Goal: Transaction & Acquisition: Purchase product/service

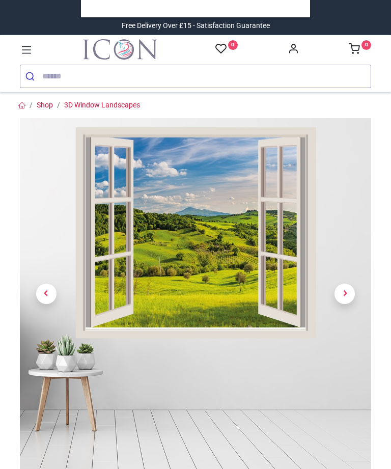
click at [351, 293] on span "Next" at bounding box center [344, 293] width 20 height 20
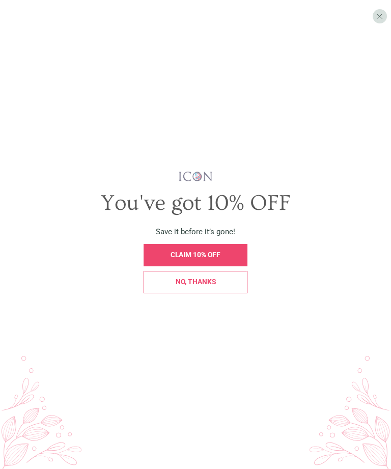
click at [225, 285] on div "No, thanks" at bounding box center [195, 281] width 93 height 7
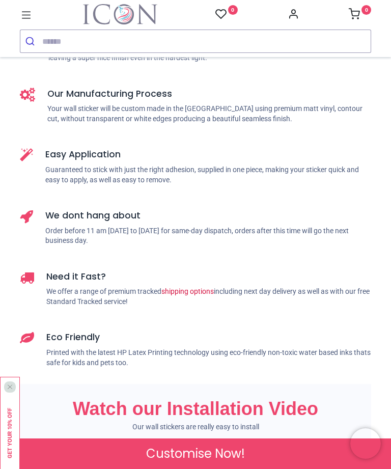
scroll to position [738, 0]
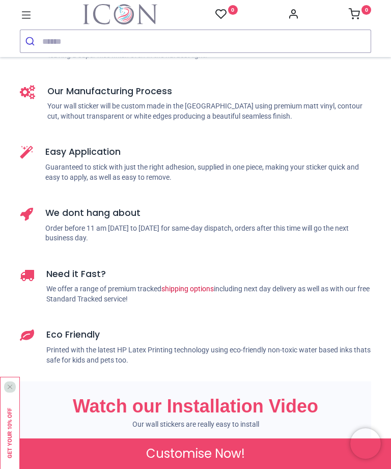
click at [209, 285] on link "shipping options" at bounding box center [187, 288] width 52 height 8
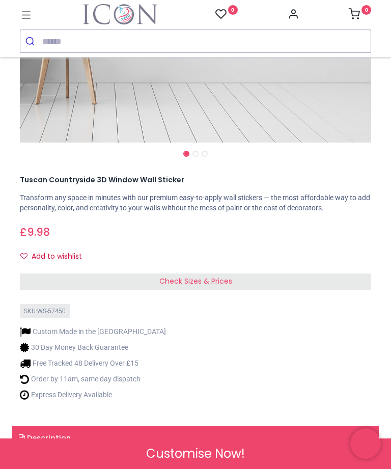
scroll to position [312, 0]
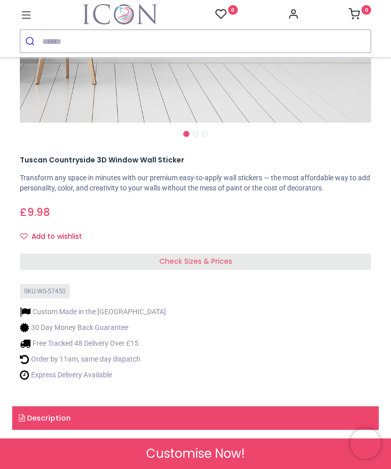
click at [229, 264] on span "Check Sizes & Prices" at bounding box center [195, 261] width 73 height 10
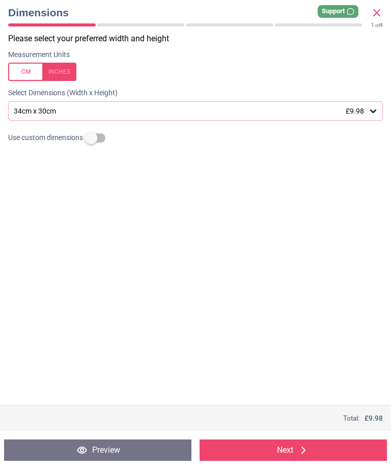
click at [374, 114] on icon at bounding box center [373, 111] width 10 height 10
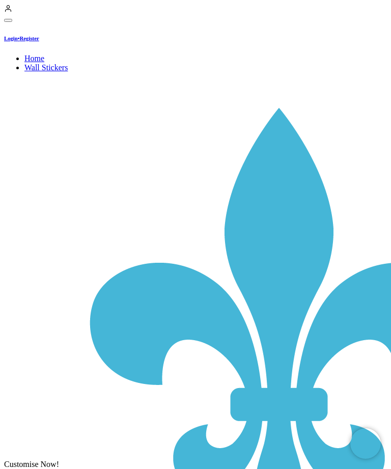
scroll to position [336, 0]
